Goal: Find specific page/section: Find specific page/section

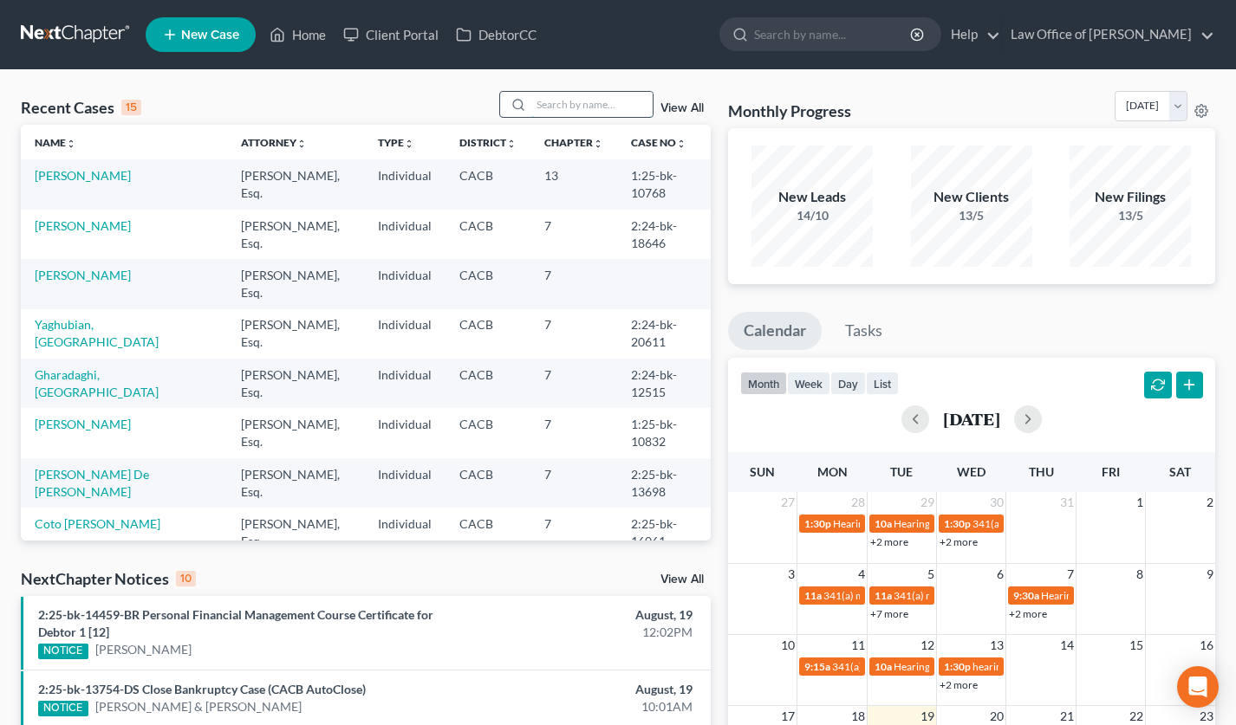
click at [588, 110] on input "search" at bounding box center [591, 104] width 121 height 25
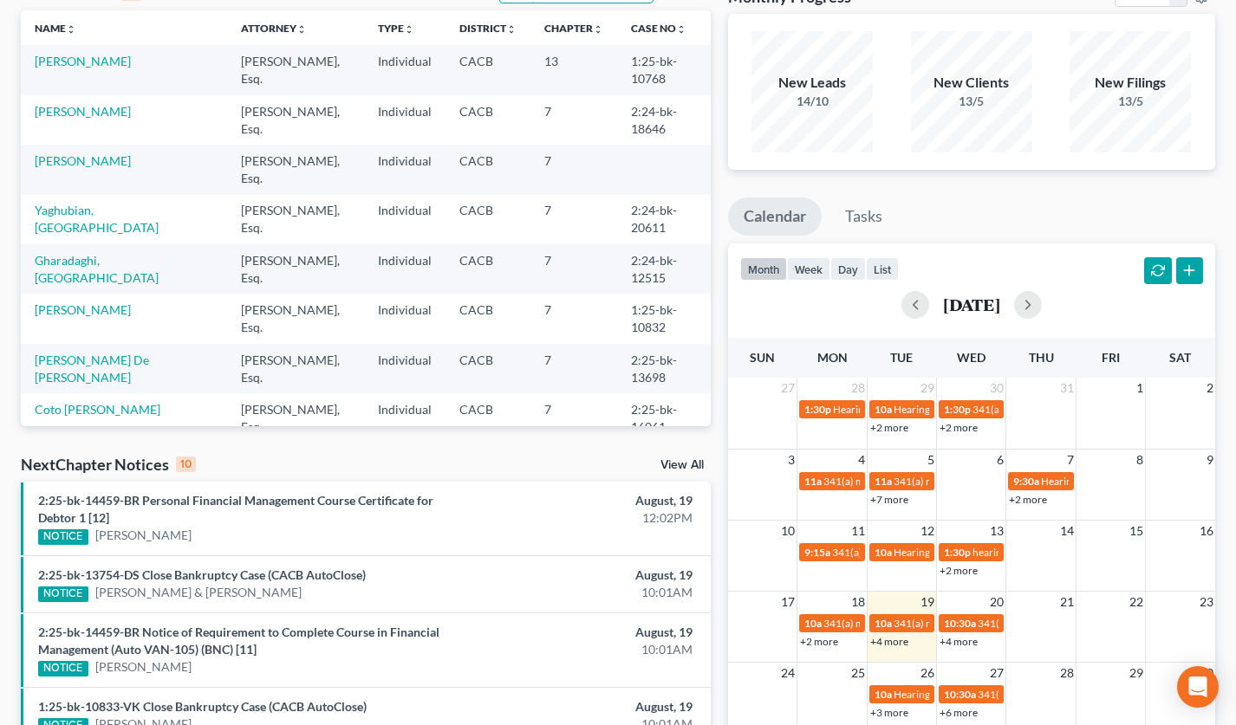
scroll to position [380, 0]
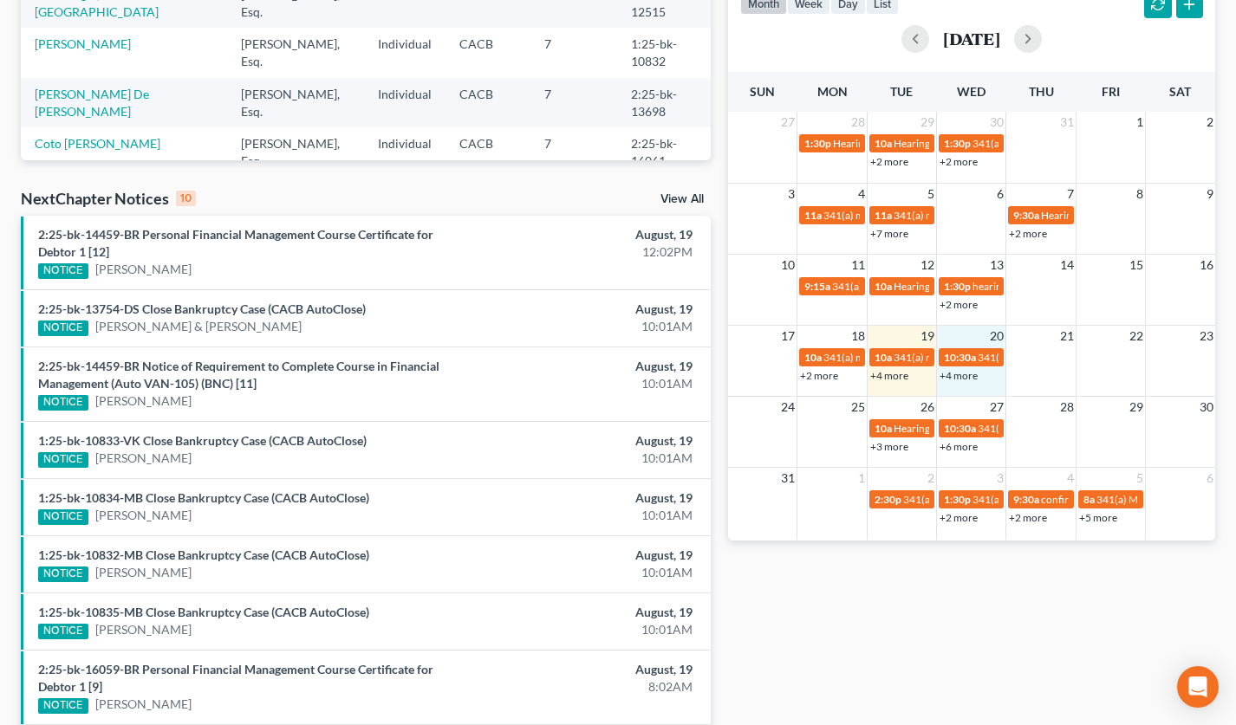
click at [983, 374] on div "+4 more" at bounding box center [971, 375] width 68 height 17
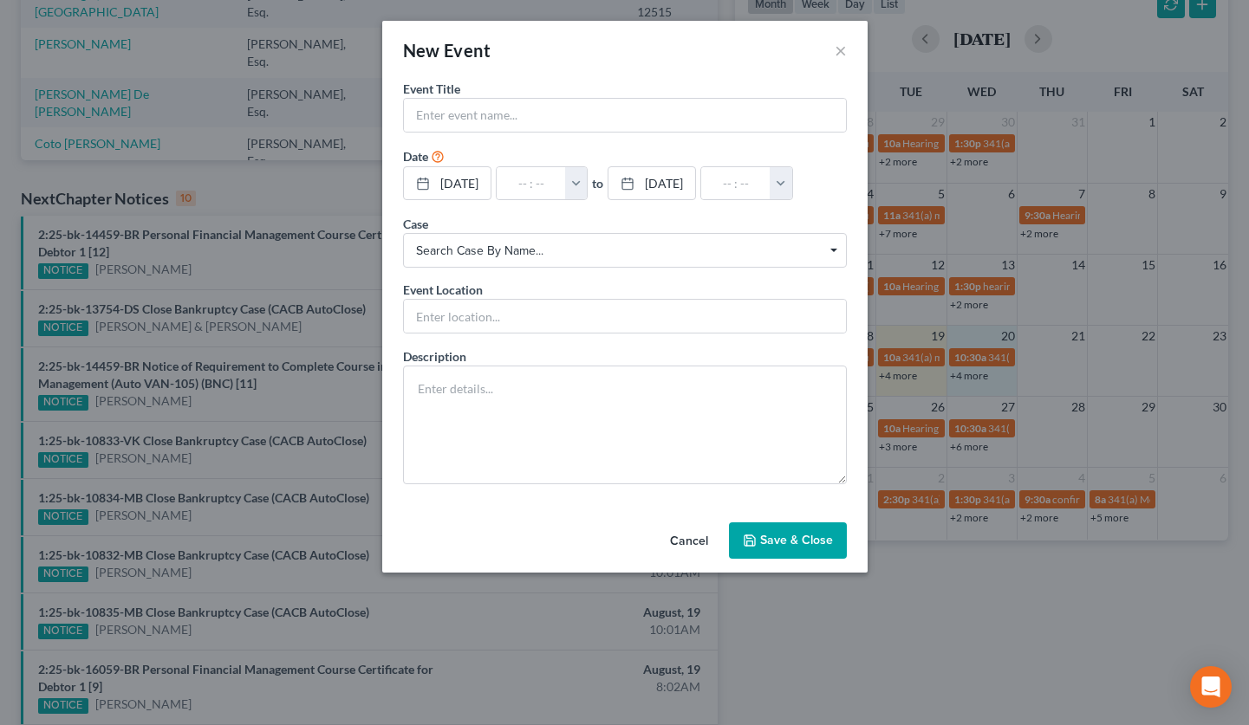
drag, startPoint x: 697, startPoint y: 543, endPoint x: 757, endPoint y: 479, distance: 87.1
click at [697, 542] on button "Cancel" at bounding box center [689, 541] width 66 height 35
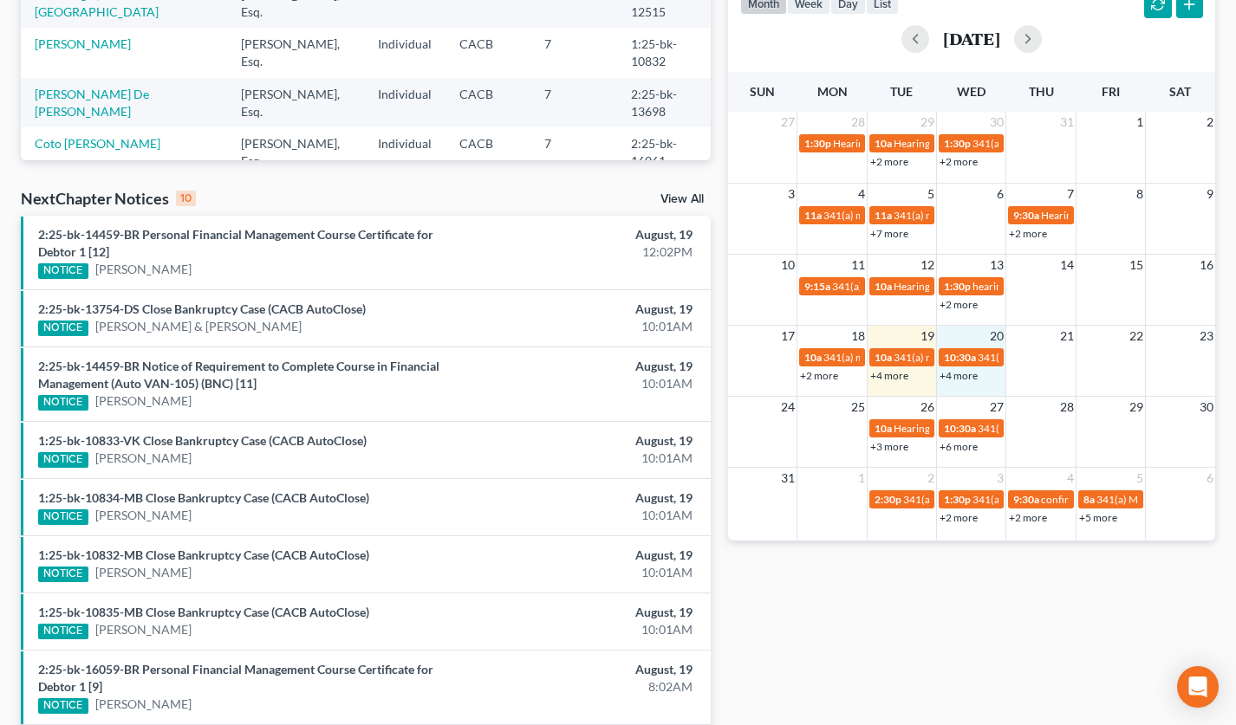
click at [966, 373] on link "+4 more" at bounding box center [958, 375] width 38 height 13
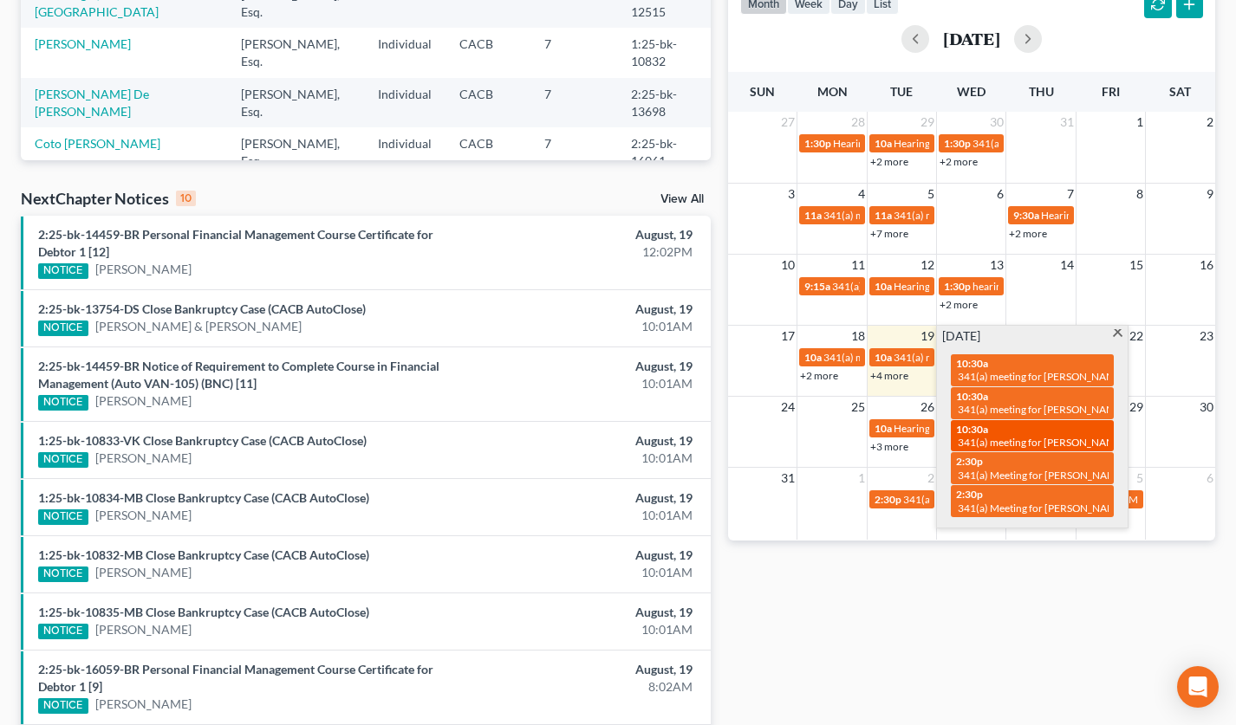
click at [1023, 430] on div "10:30a 341(a) meeting for Levon Najaryan & Anna Alagulyan" at bounding box center [1032, 436] width 153 height 27
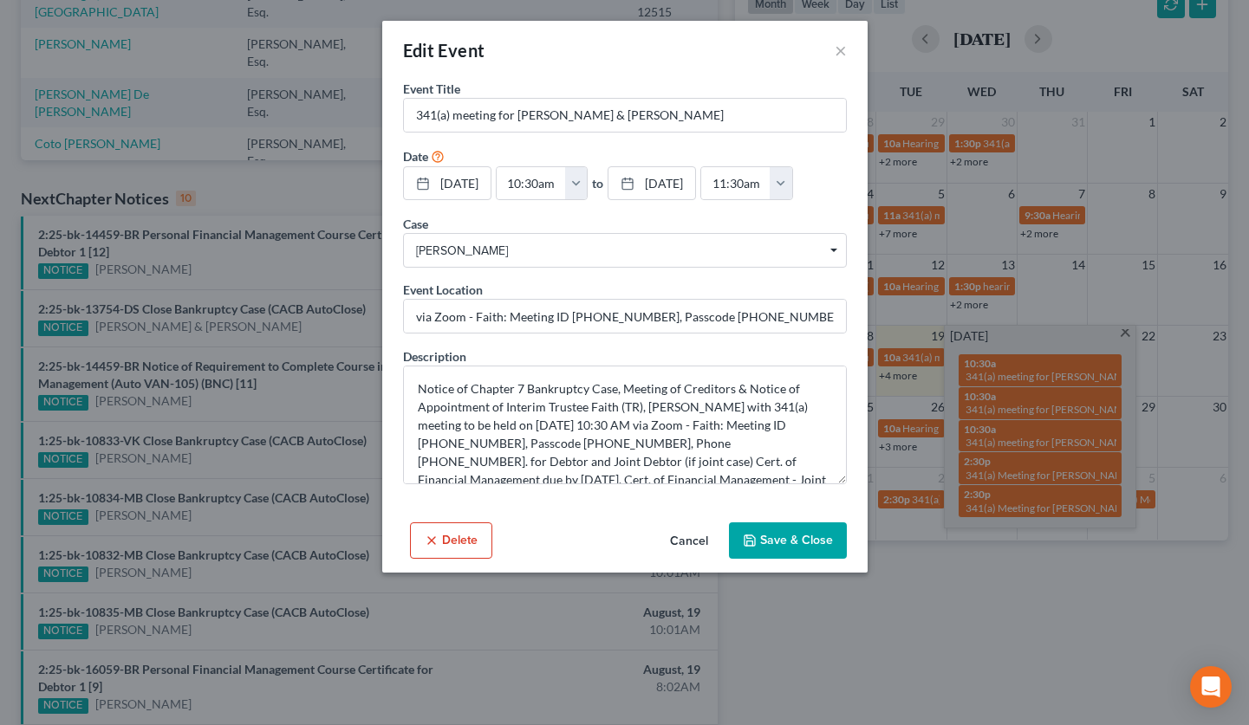
click at [673, 544] on button "Cancel" at bounding box center [689, 541] width 66 height 35
